Goal: Transaction & Acquisition: Purchase product/service

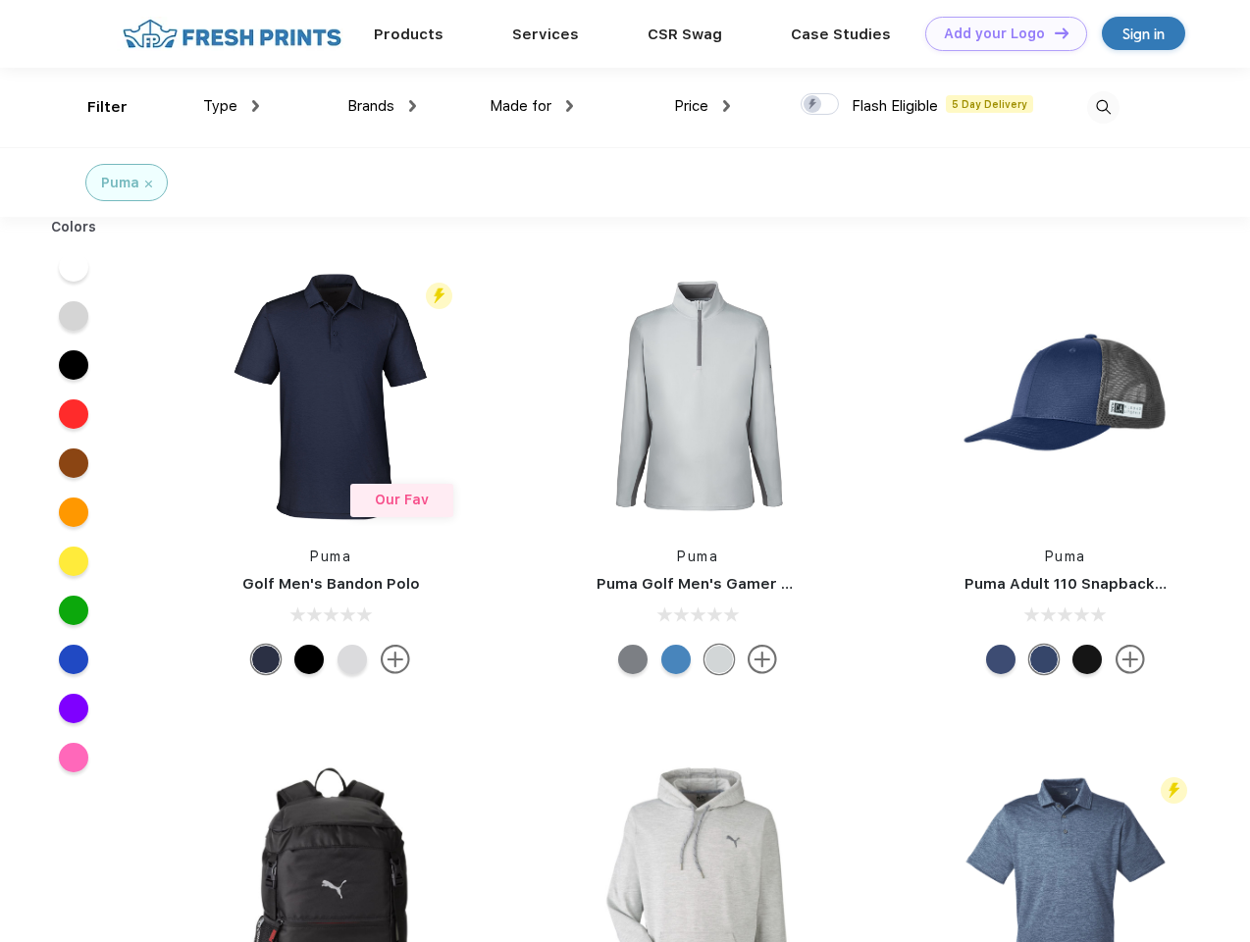
click at [999, 33] on link "Add your Logo Design Tool" at bounding box center [1007, 34] width 162 height 34
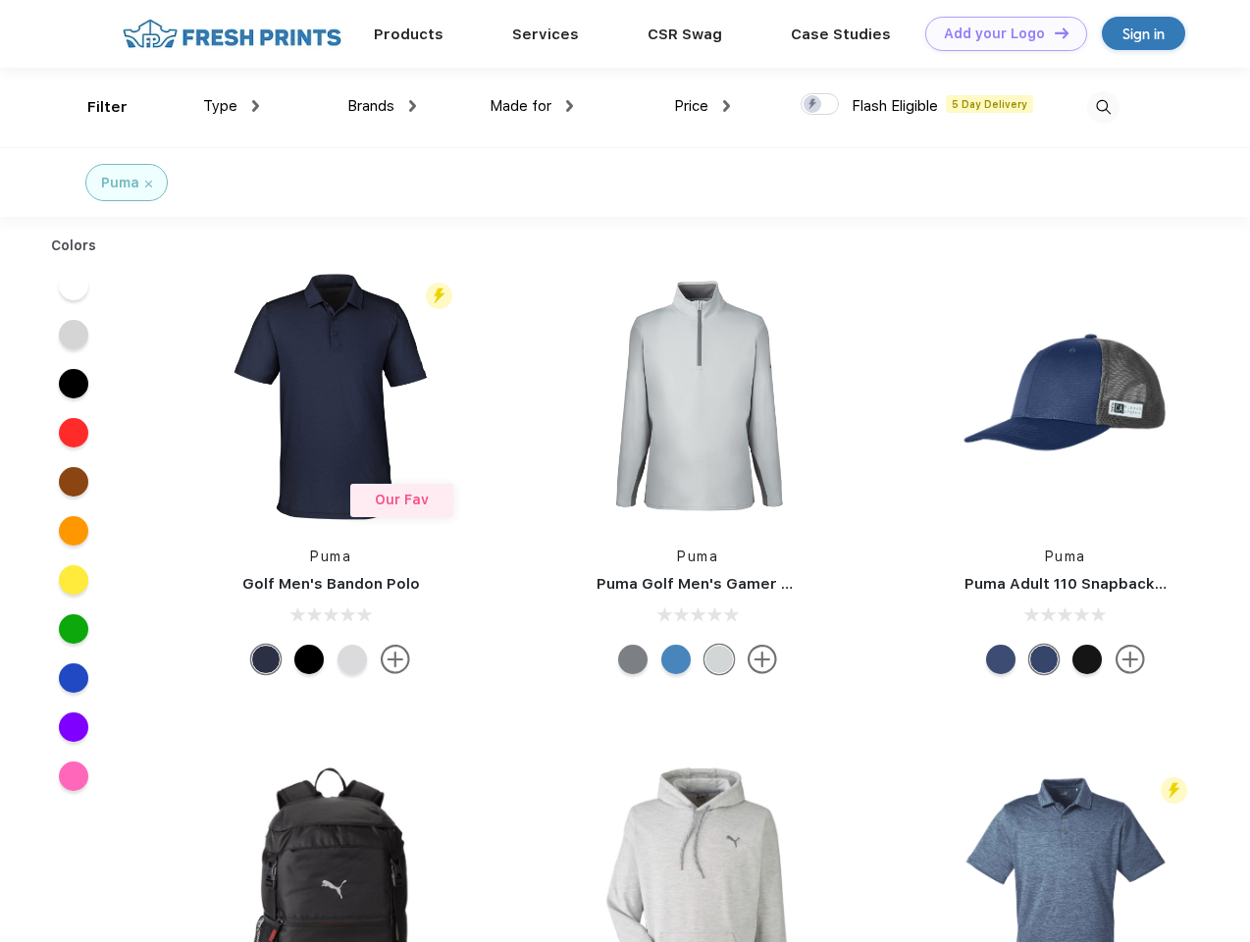
click at [0, 0] on div "Design Tool" at bounding box center [0, 0] width 0 height 0
click at [1053, 32] on link "Add your Logo Design Tool" at bounding box center [1007, 34] width 162 height 34
click at [94, 107] on div "Filter" at bounding box center [107, 107] width 40 height 23
click at [232, 106] on span "Type" at bounding box center [220, 106] width 34 height 18
click at [382, 106] on span "Brands" at bounding box center [370, 106] width 47 height 18
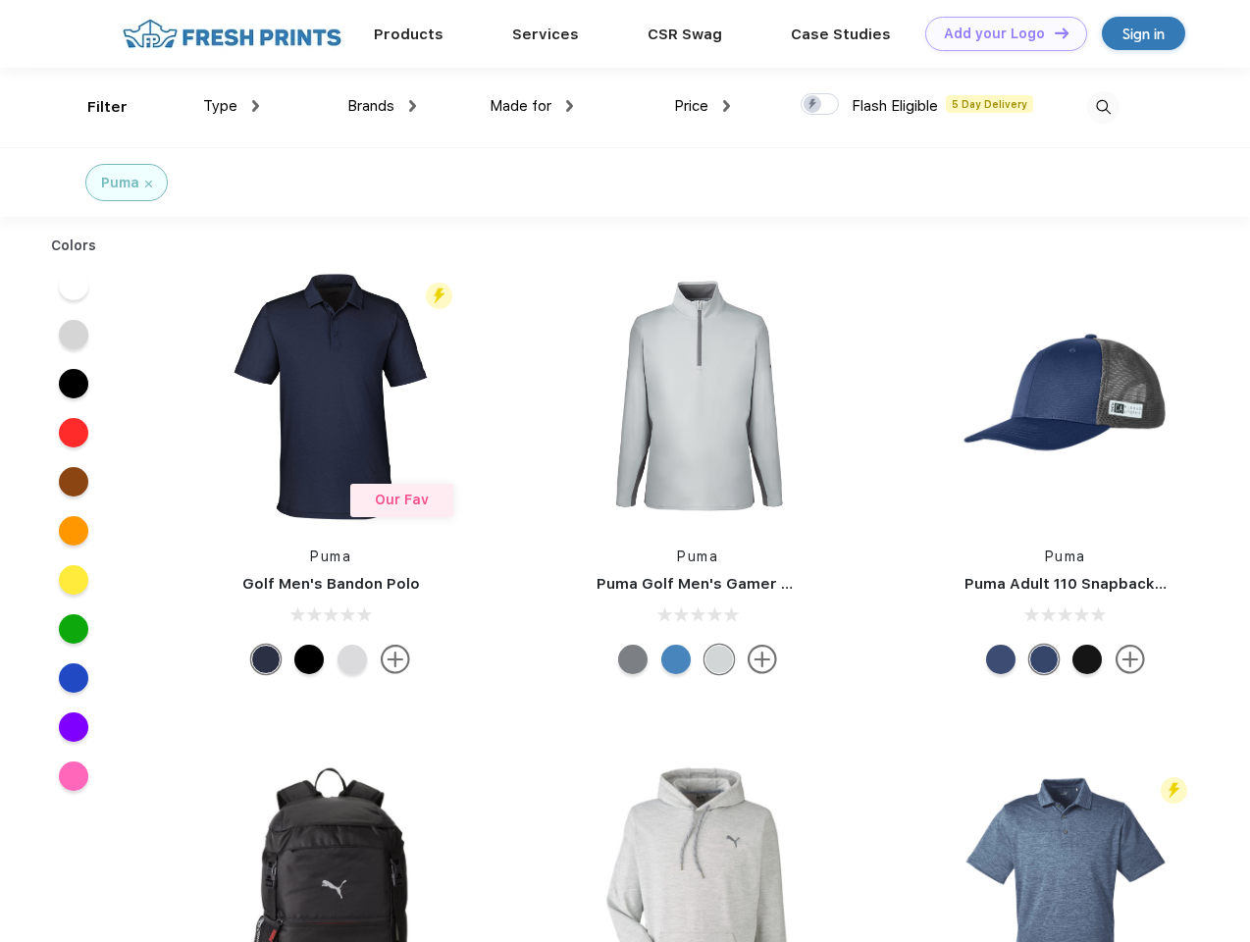
click at [532, 106] on span "Made for" at bounding box center [521, 106] width 62 height 18
click at [703, 106] on span "Price" at bounding box center [691, 106] width 34 height 18
click at [821, 105] on div at bounding box center [820, 104] width 38 height 22
click at [814, 105] on input "checkbox" at bounding box center [807, 98] width 13 height 13
click at [1103, 107] on img at bounding box center [1104, 107] width 32 height 32
